Goal: Task Accomplishment & Management: Use online tool/utility

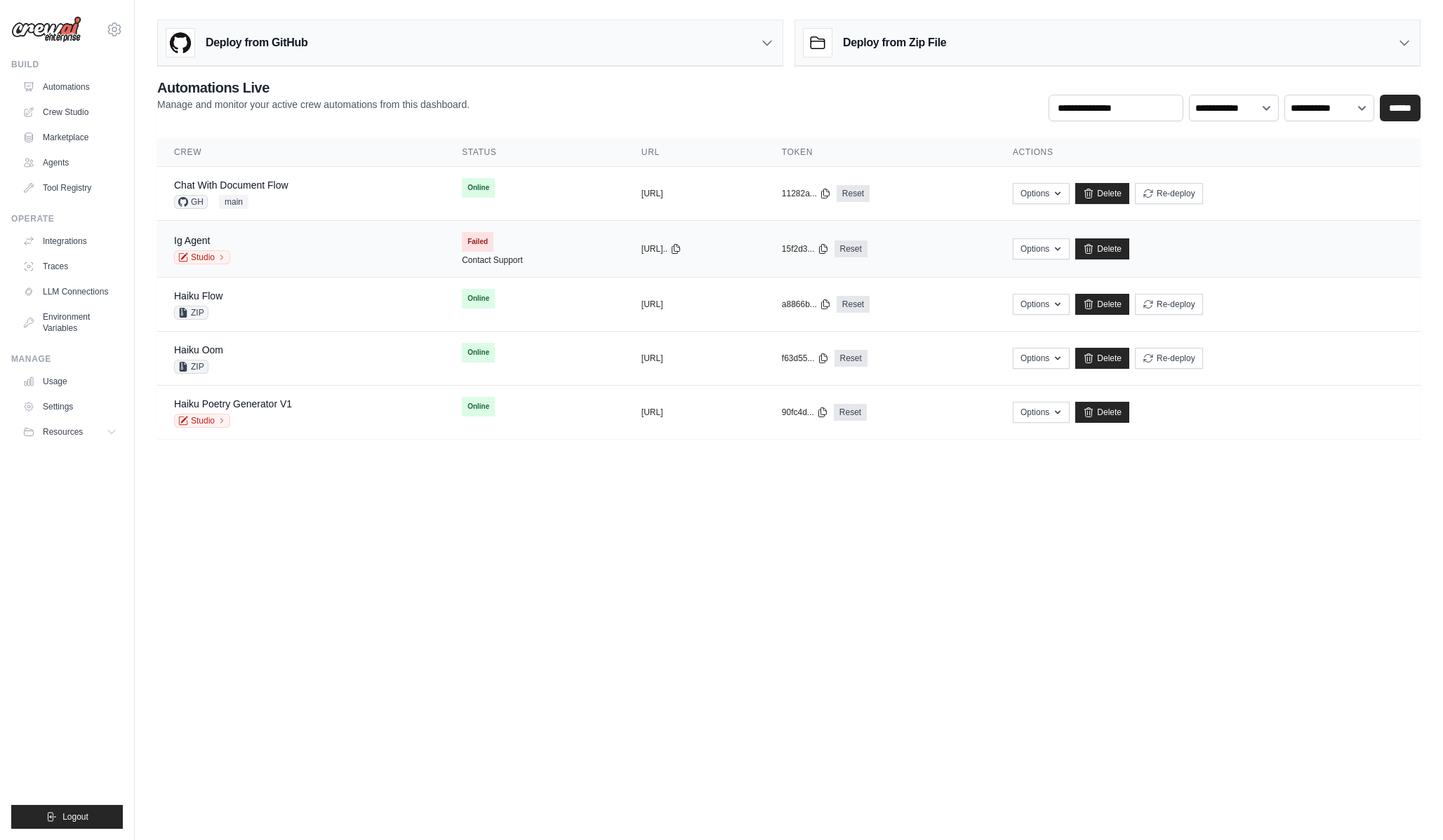
click at [307, 242] on div "Ig Agent Studio" at bounding box center [301, 249] width 254 height 31
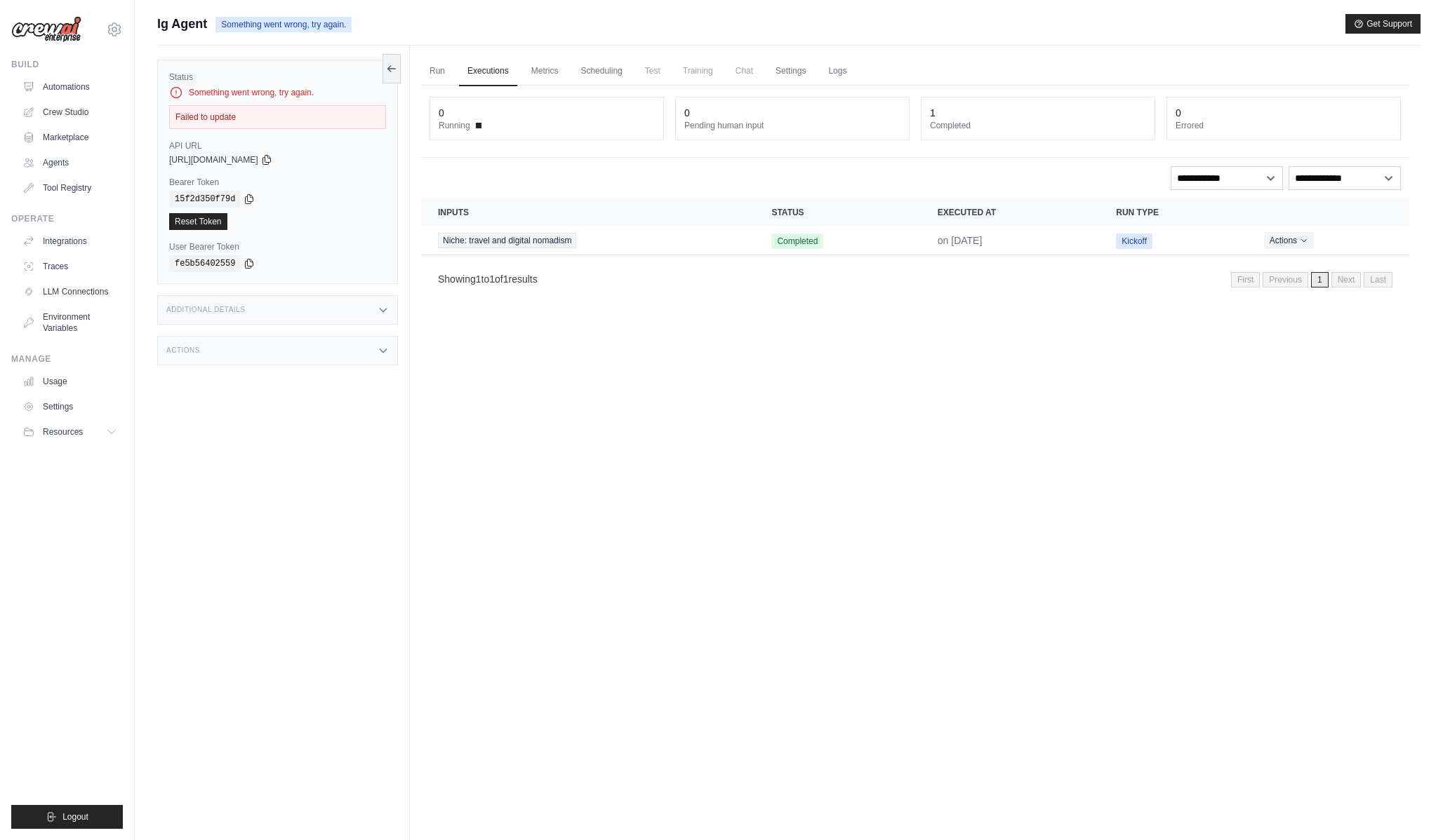
click at [250, 94] on div "Something went wrong, try again." at bounding box center [278, 92] width 217 height 14
